Goal: Information Seeking & Learning: Learn about a topic

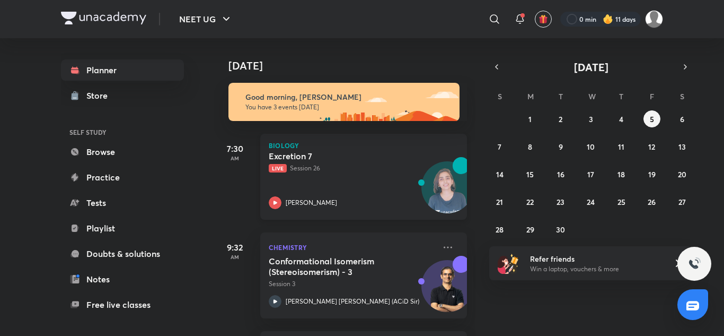
click at [296, 191] on div "Excretion 7 Live Session 26 [PERSON_NAME]" at bounding box center [352, 180] width 167 height 58
